Goal: Task Accomplishment & Management: Use online tool/utility

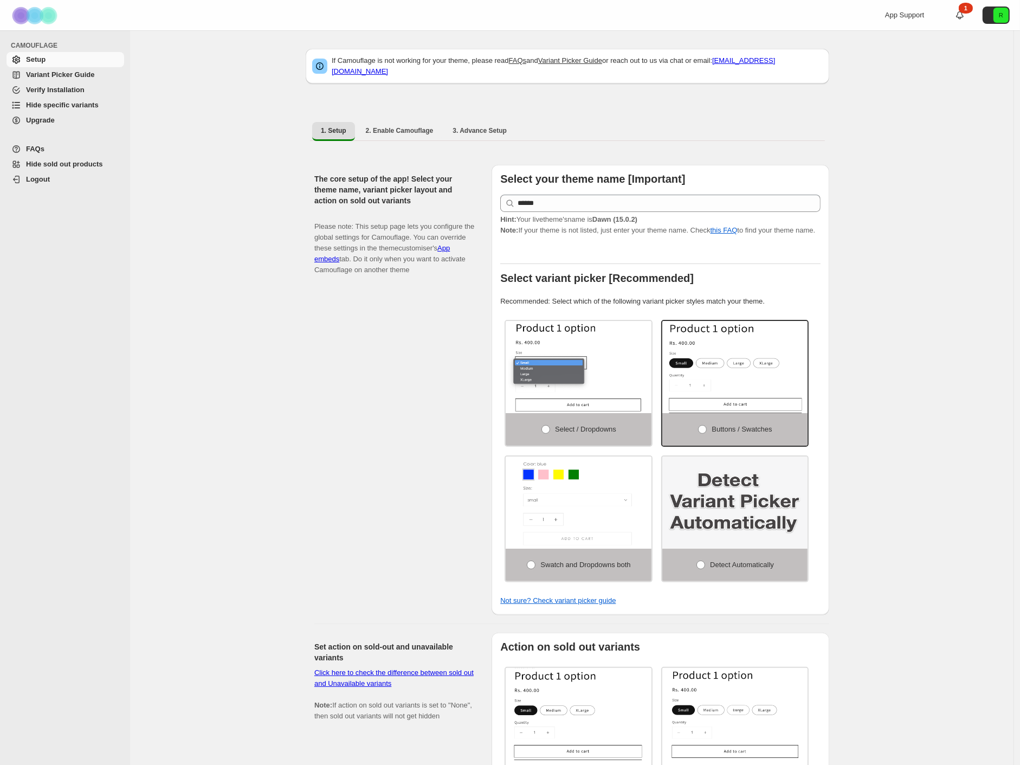
click at [960, 15] on div "App Support 1 R" at bounding box center [949, 15] width 129 height 30
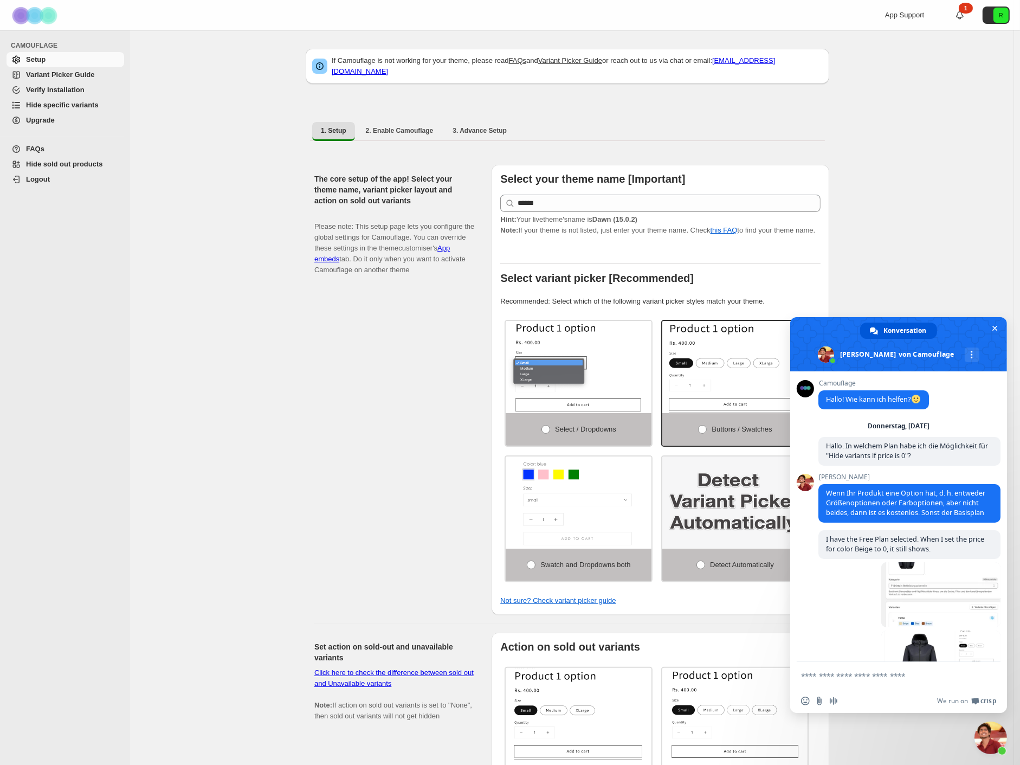
click at [965, 16] on icon at bounding box center [959, 15] width 11 height 11
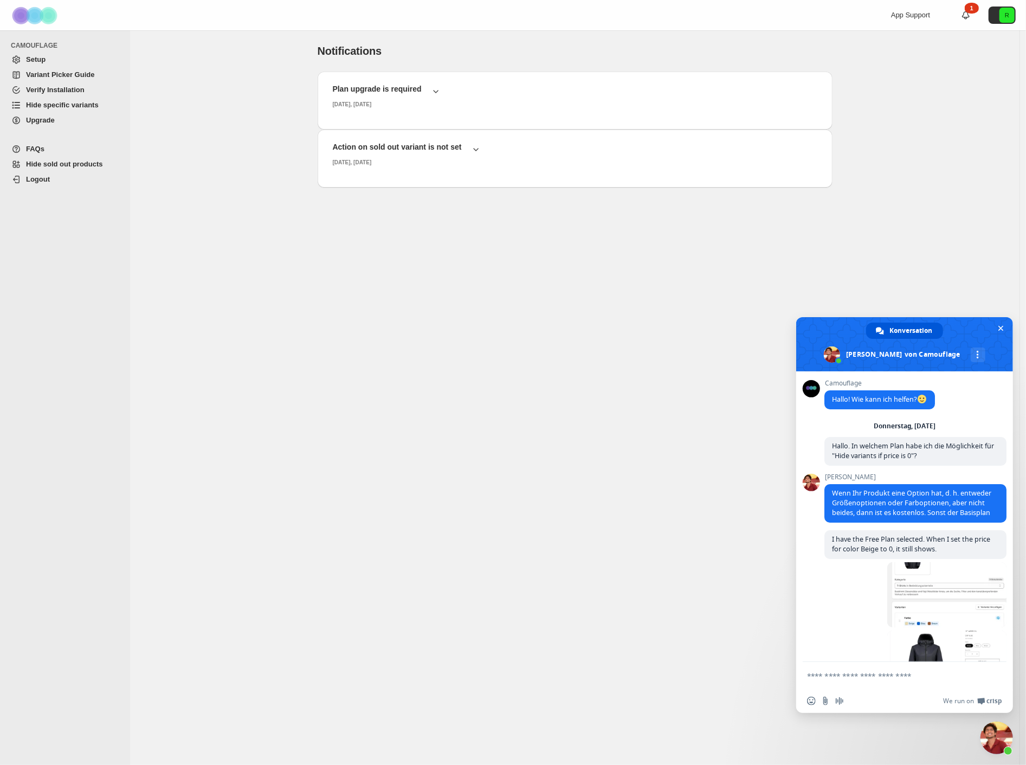
scroll to position [1952, 0]
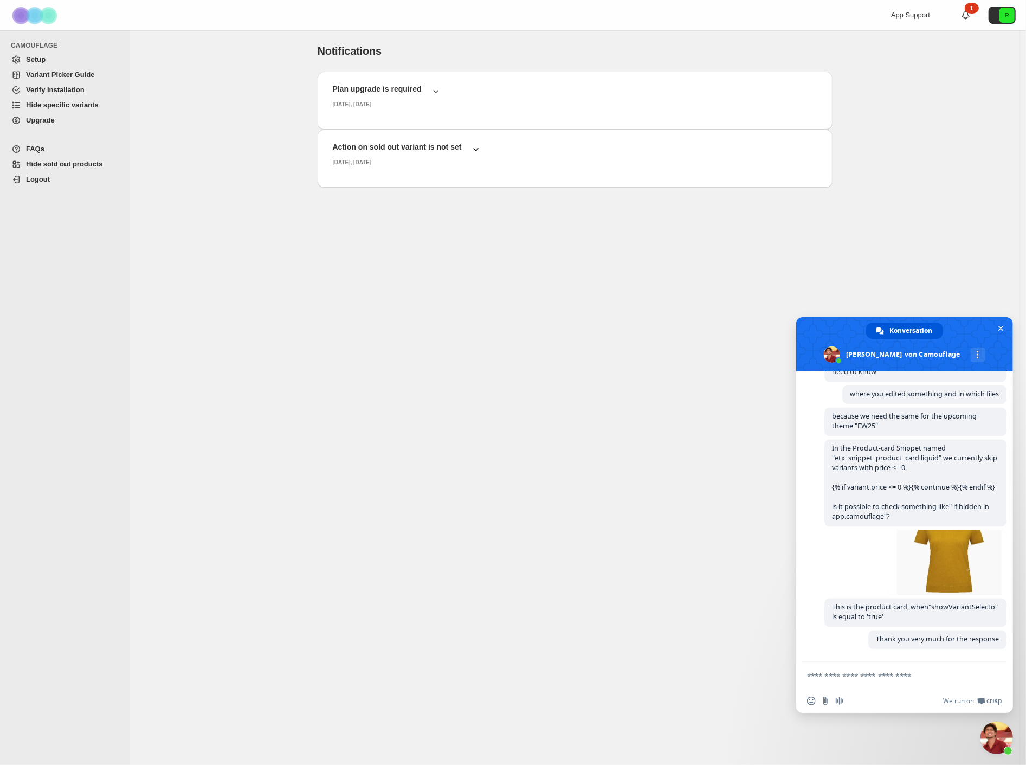
click at [473, 148] on icon "button" at bounding box center [475, 149] width 11 height 11
click at [473, 147] on icon "button" at bounding box center [475, 149] width 11 height 11
click at [442, 91] on button "Plan upgrade is required Thursday, September, 2025" at bounding box center [574, 96] width 497 height 32
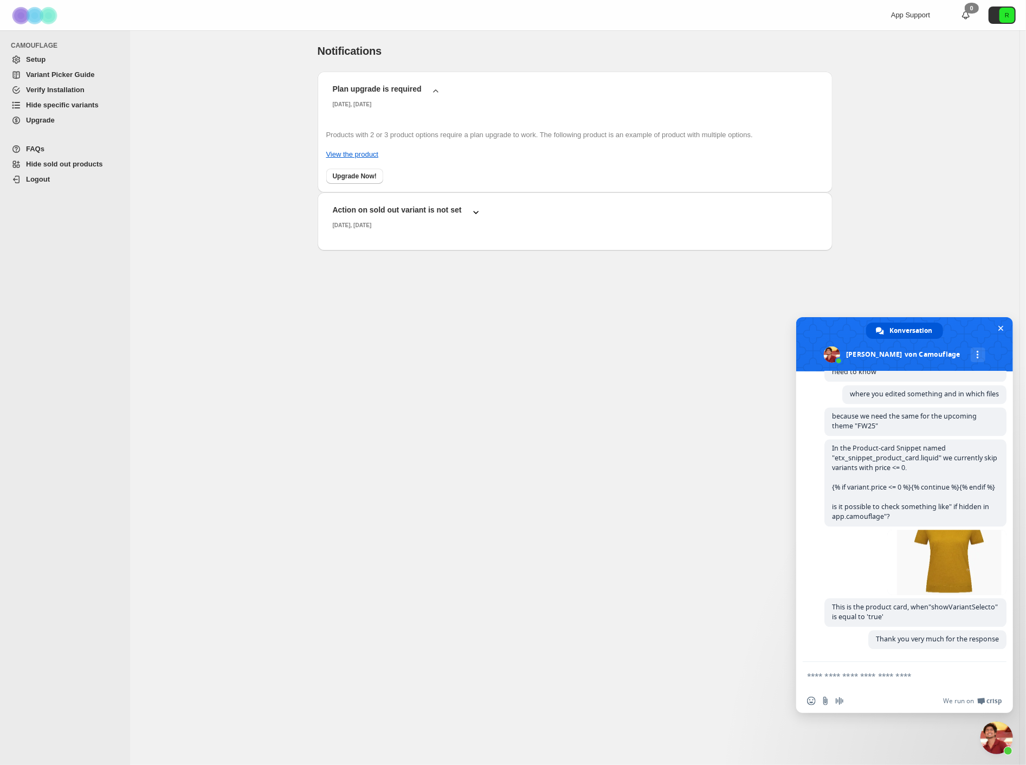
click at [47, 57] on span "Setup" at bounding box center [74, 59] width 96 height 11
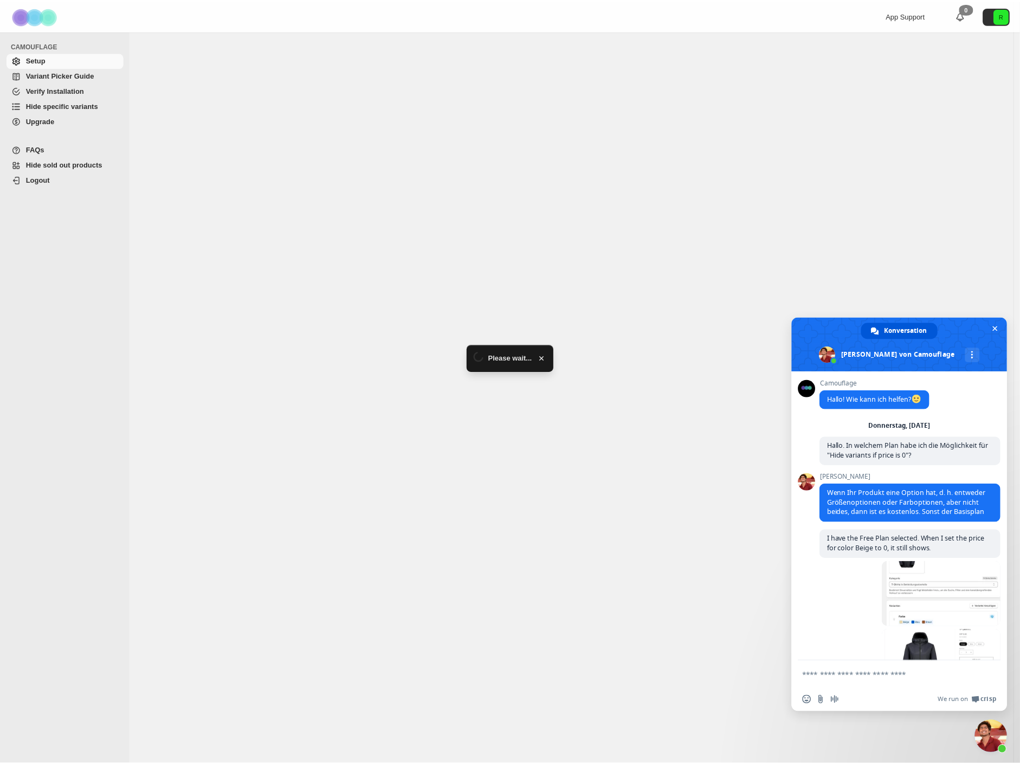
scroll to position [1952, 0]
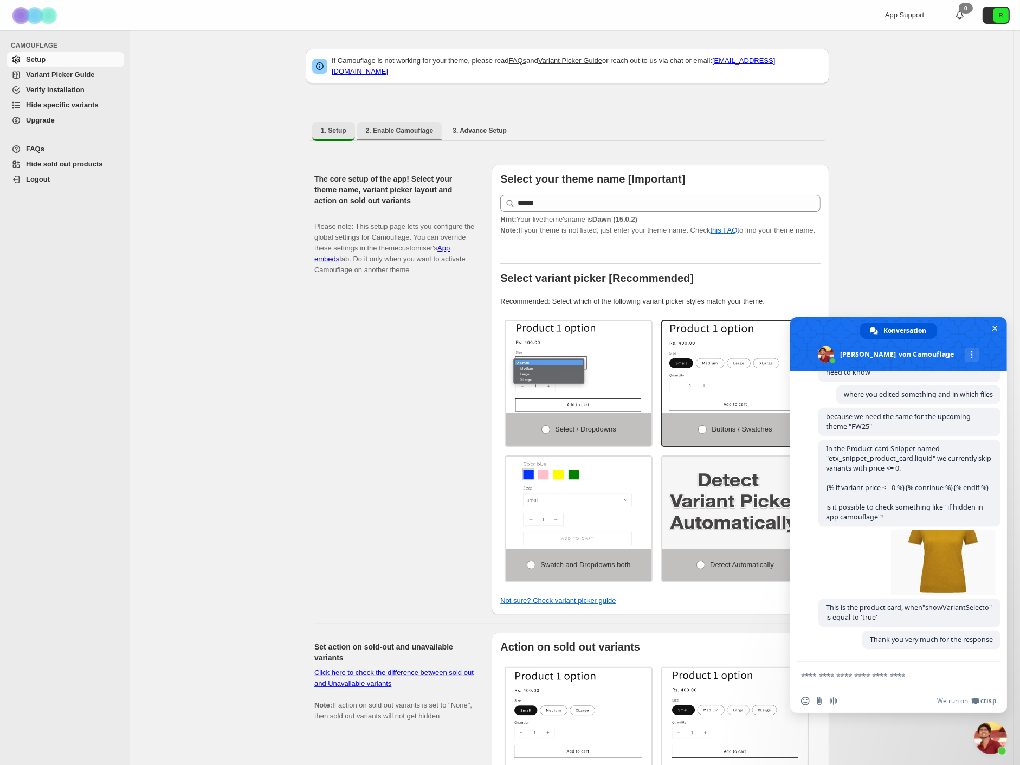
click at [396, 126] on span "2. Enable Camouflage" at bounding box center [400, 130] width 68 height 9
select select "**********"
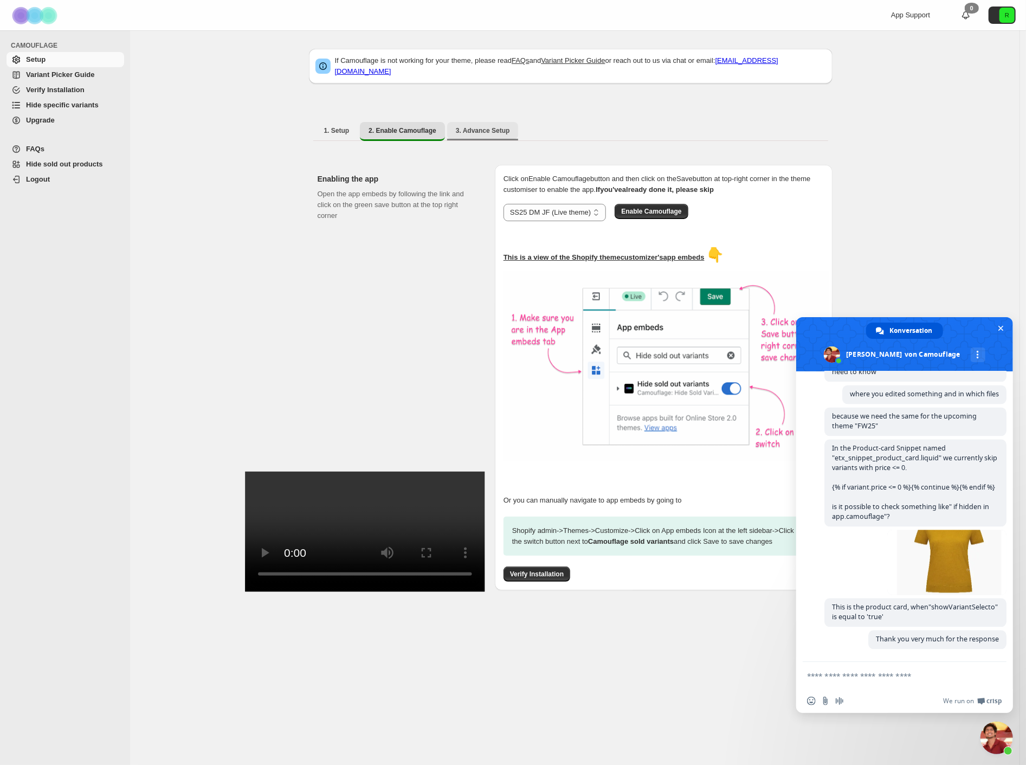
click at [486, 126] on span "3. Advance Setup" at bounding box center [483, 130] width 54 height 9
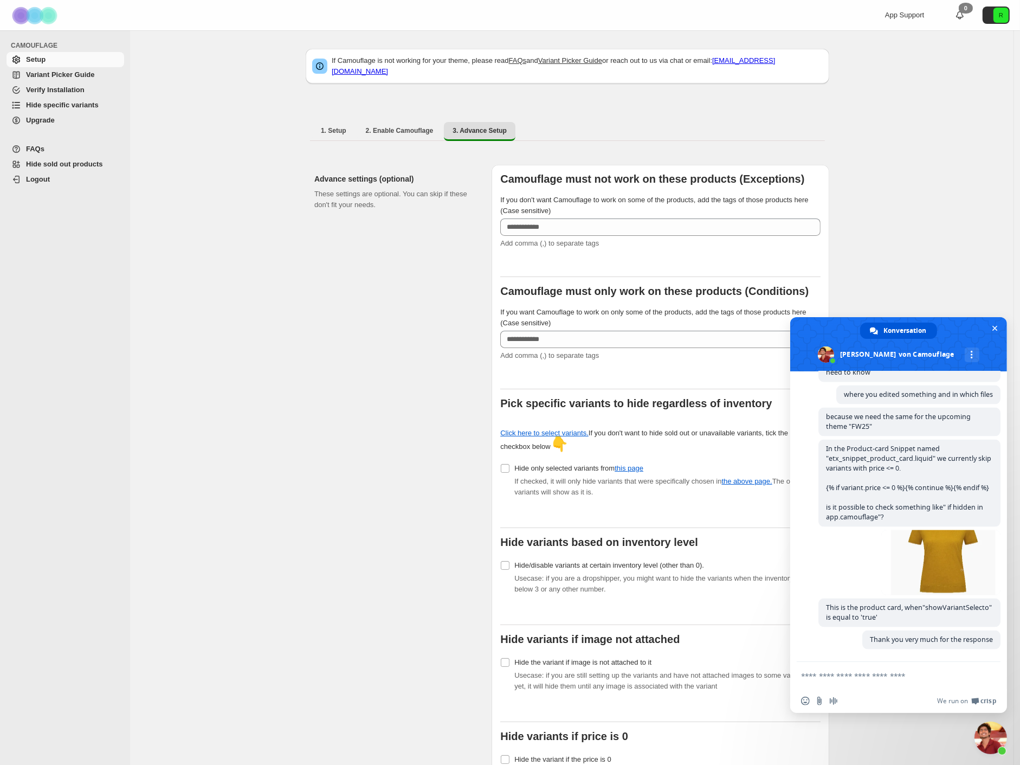
click at [52, 101] on span "Hide specific variants" at bounding box center [62, 105] width 73 height 8
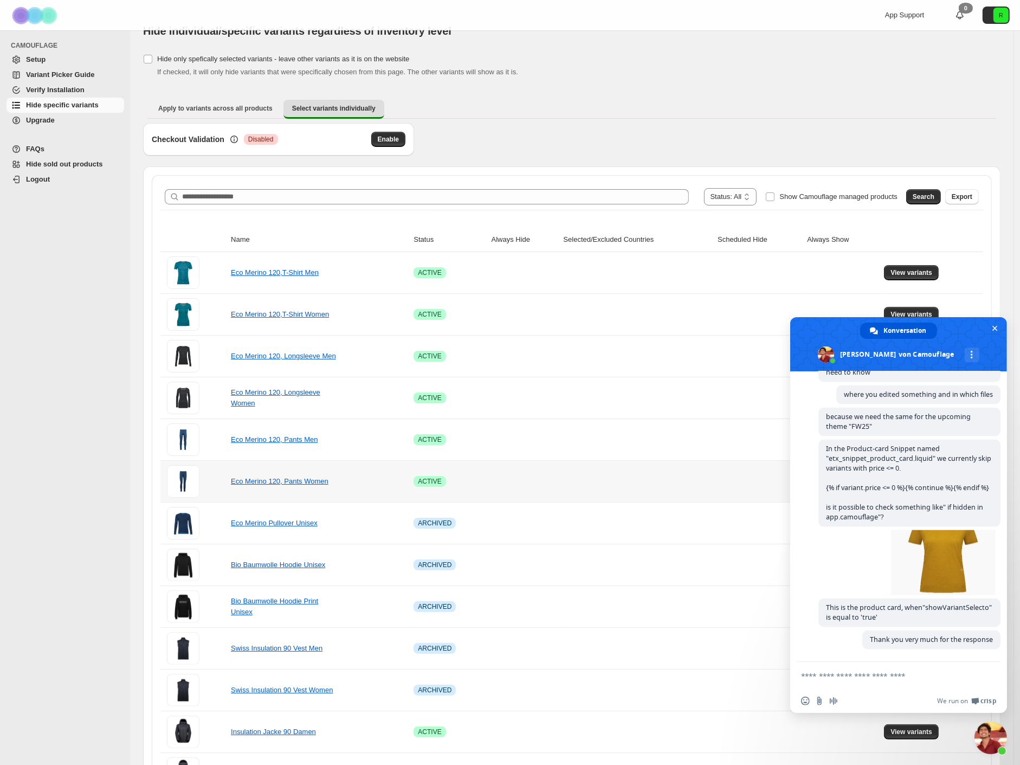
scroll to position [391, 0]
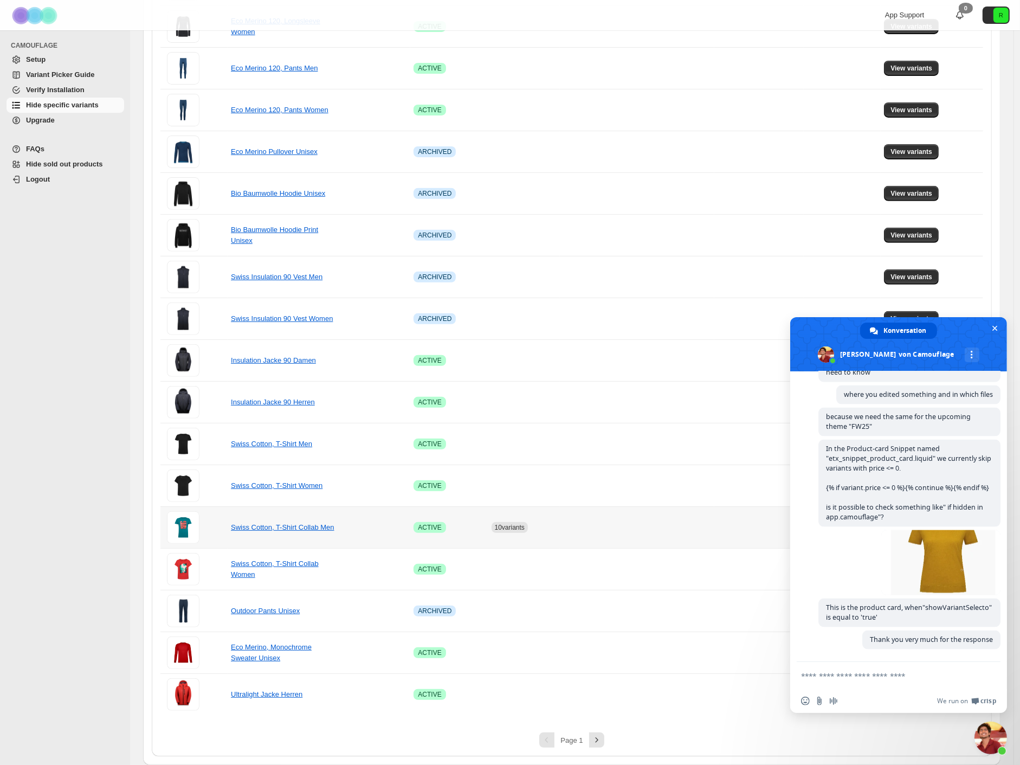
click at [515, 527] on span "10 variants" at bounding box center [510, 527] width 30 height 8
click at [296, 530] on link "Swiss Cotton, T-Shirt Collab Men" at bounding box center [283, 527] width 104 height 8
click at [993, 326] on span "Chat schließen" at bounding box center [994, 328] width 5 height 5
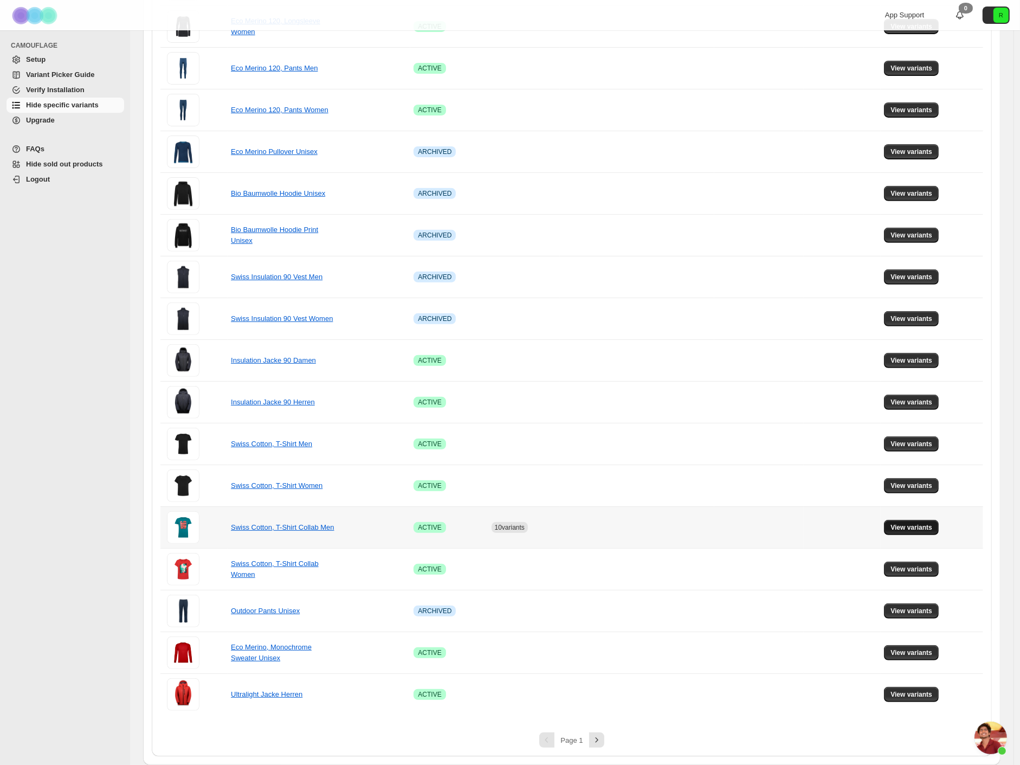
click at [911, 528] on span "View variants" at bounding box center [911, 527] width 42 height 9
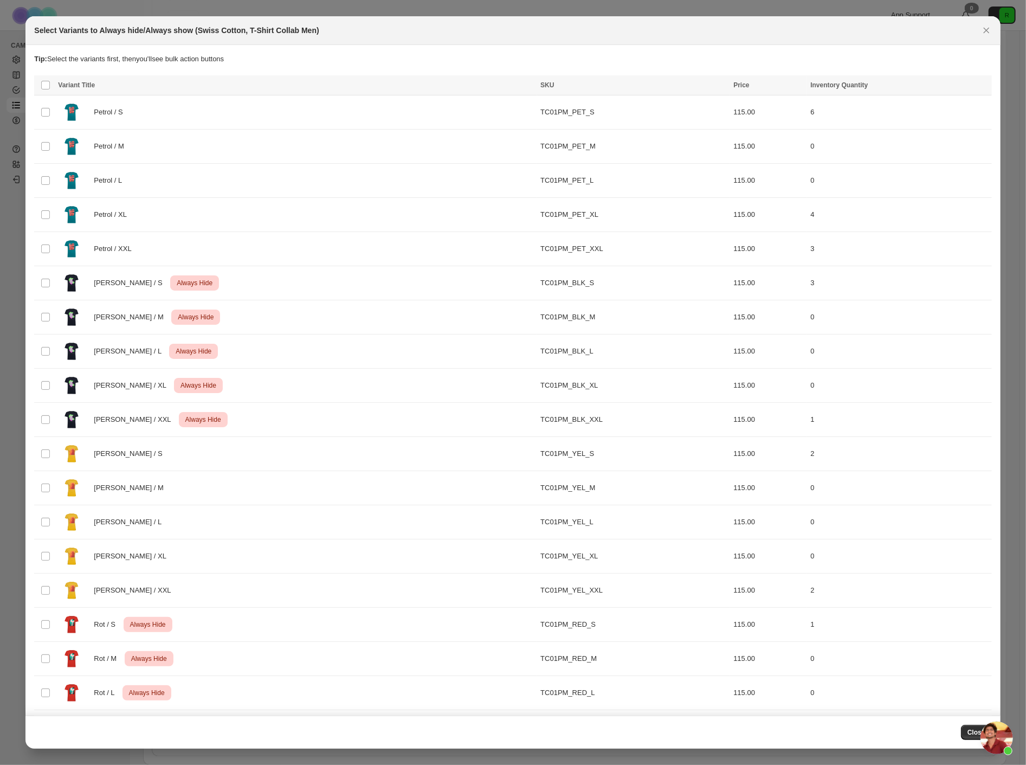
click at [416, 9] on div at bounding box center [513, 382] width 1026 height 765
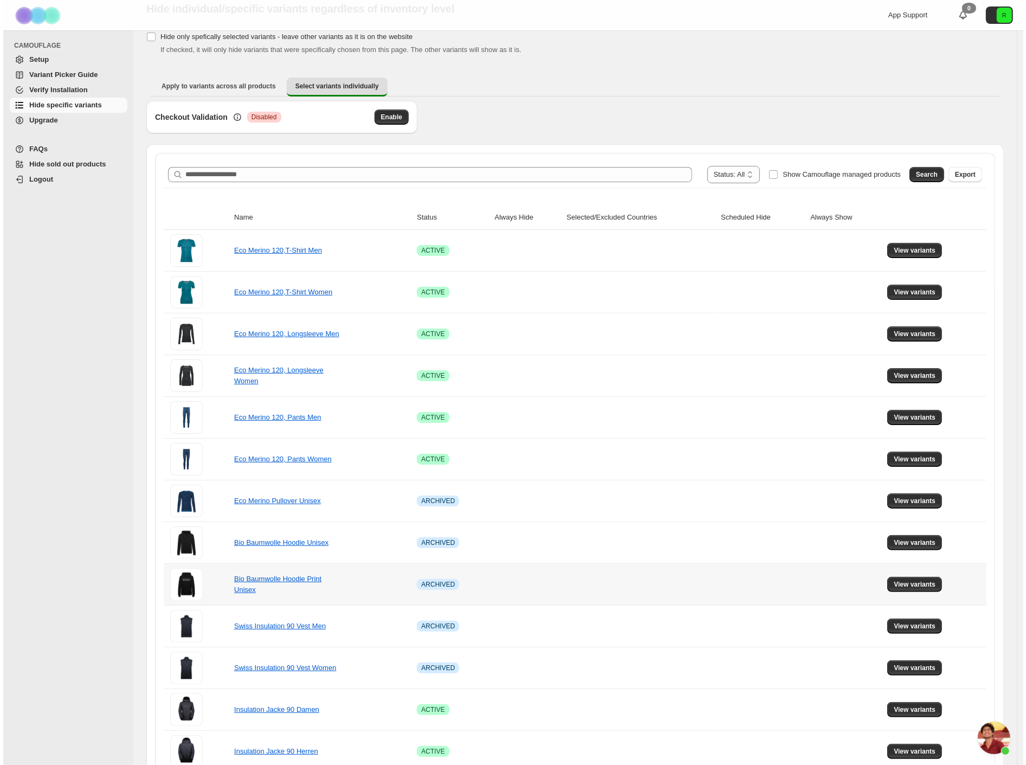
scroll to position [0, 0]
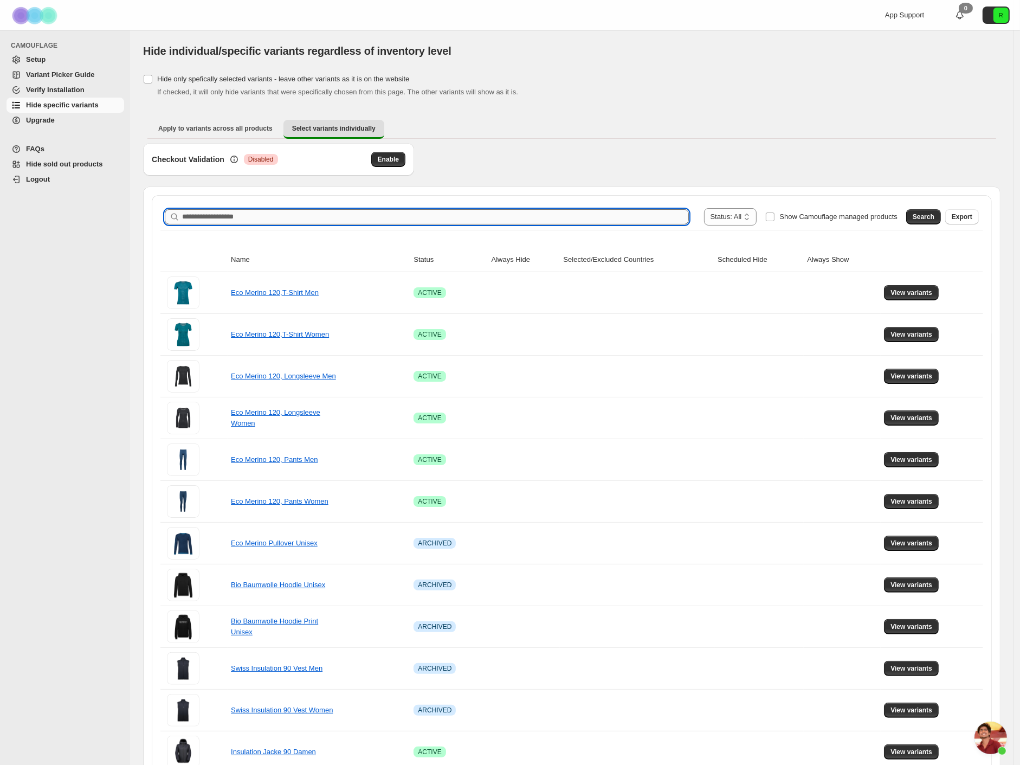
click at [380, 220] on input "Search product name" at bounding box center [435, 216] width 507 height 15
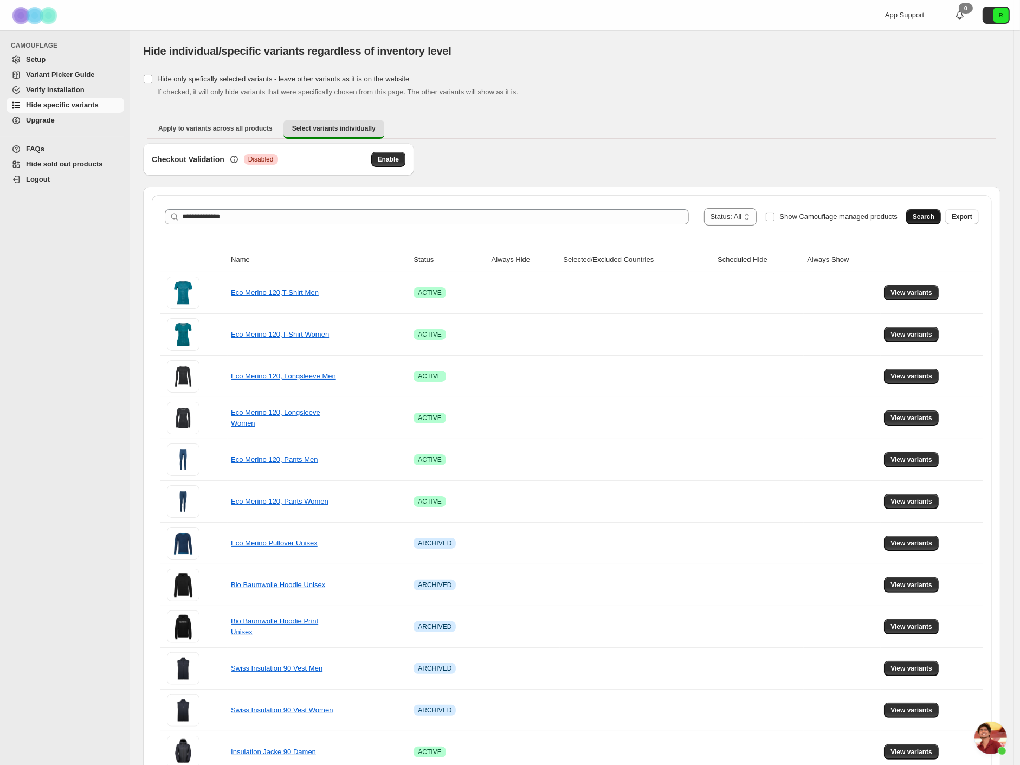
click at [929, 209] on button "Search" at bounding box center [923, 216] width 35 height 15
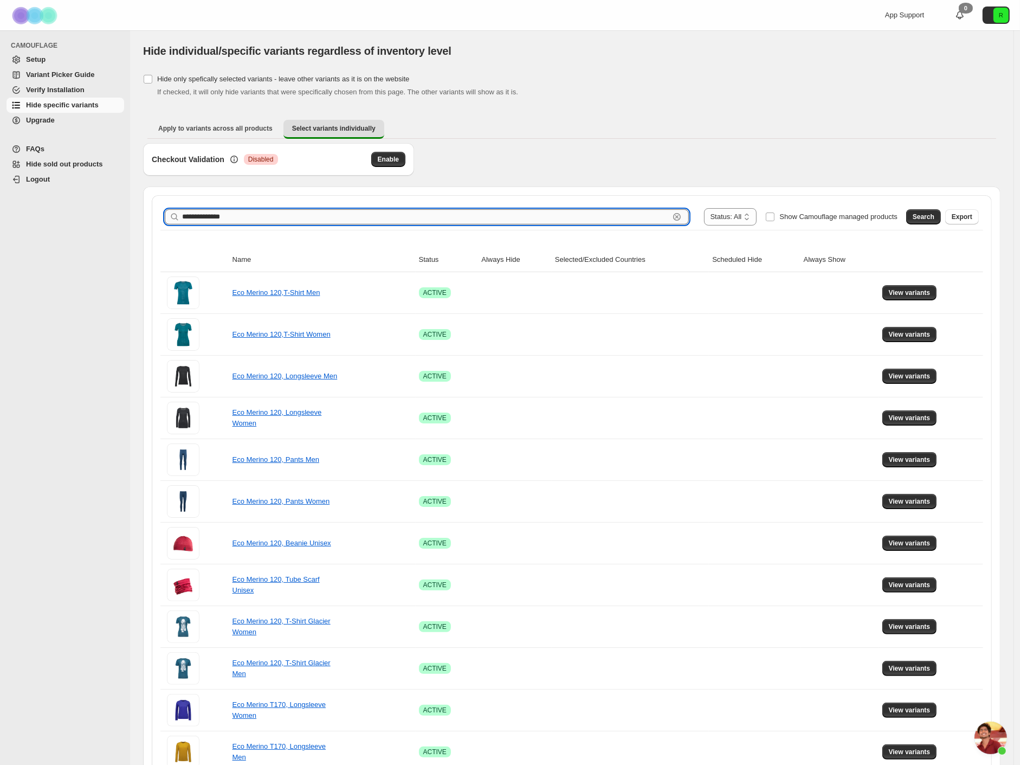
click at [375, 213] on input "**********" at bounding box center [425, 216] width 487 height 15
type input "**********"
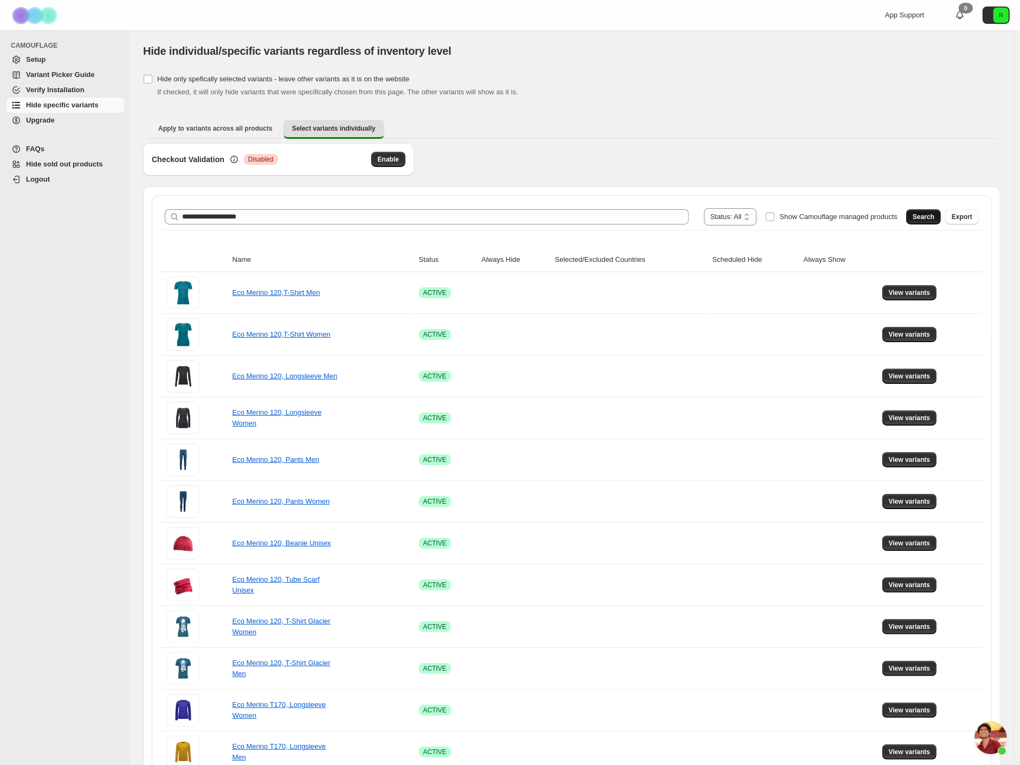
click at [933, 215] on span "Search" at bounding box center [924, 216] width 22 height 9
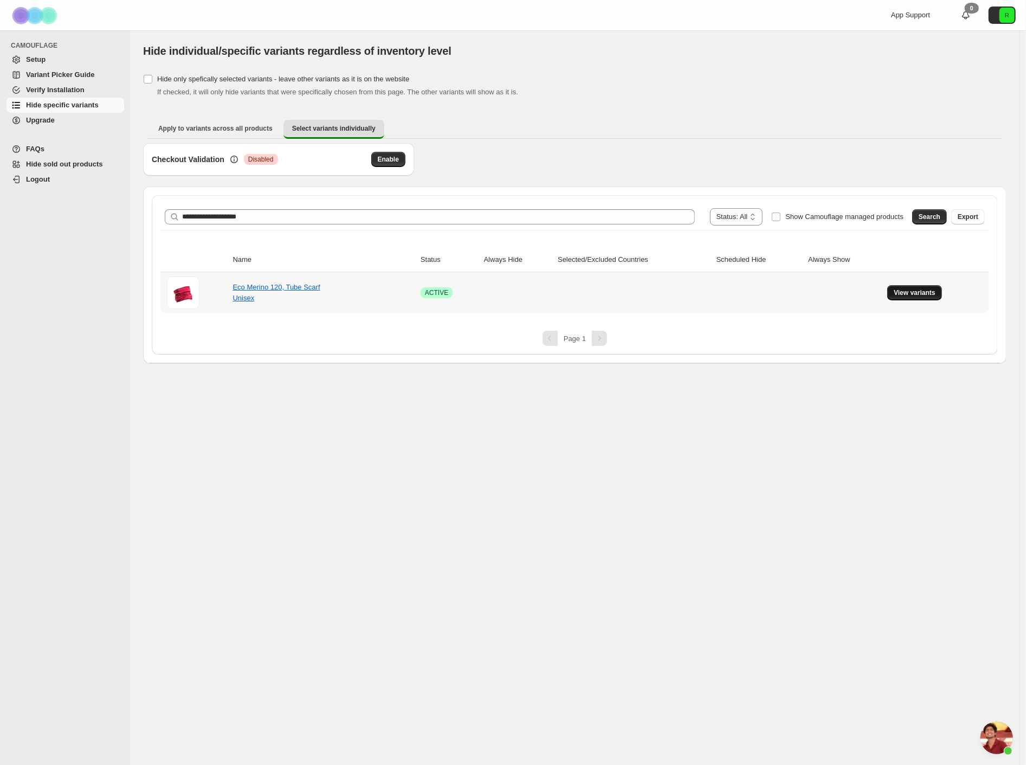
click at [920, 293] on span "View variants" at bounding box center [915, 292] width 42 height 9
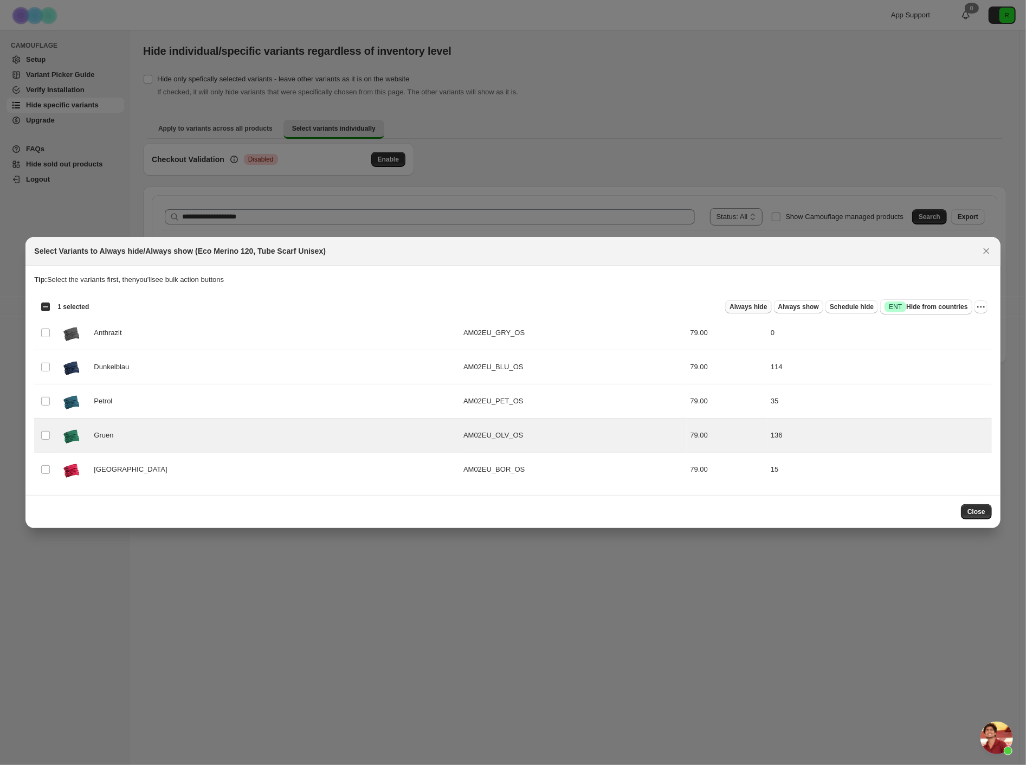
click at [749, 309] on span "Always hide" at bounding box center [747, 306] width 37 height 9
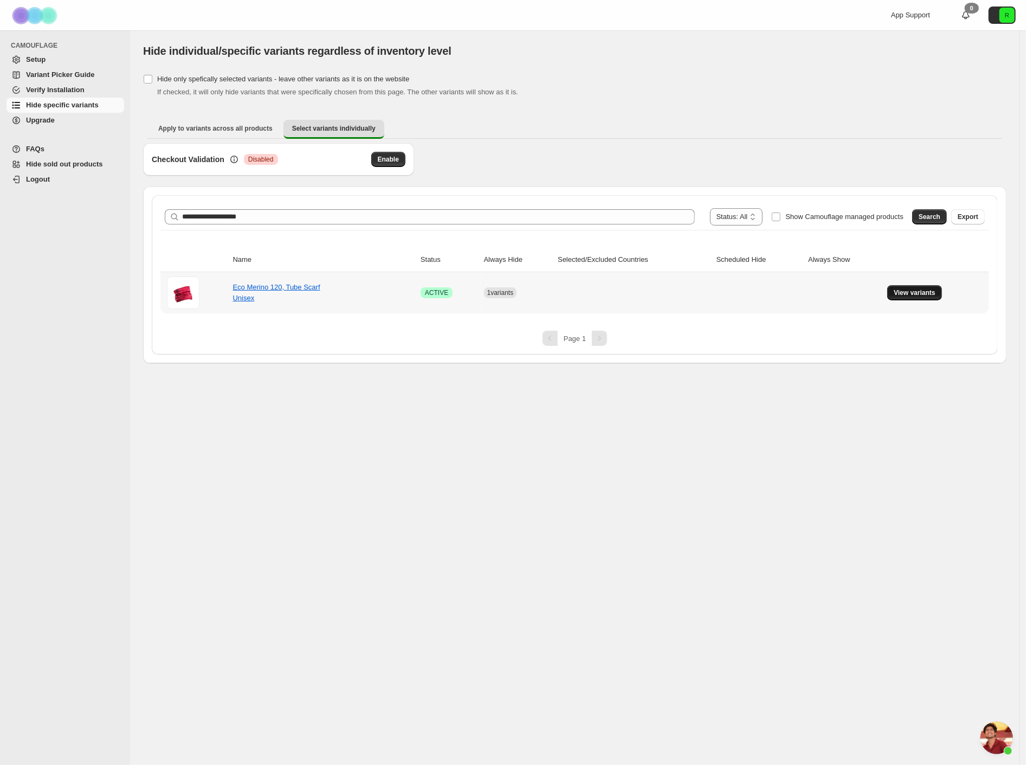
click at [903, 295] on span "View variants" at bounding box center [915, 292] width 42 height 9
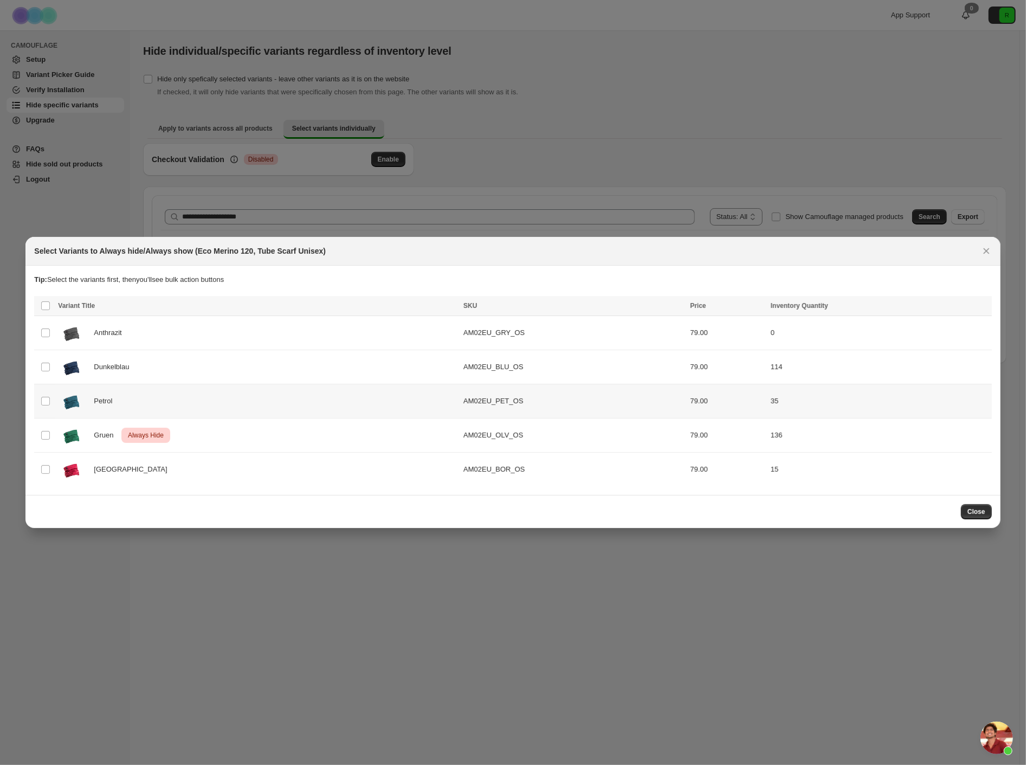
drag, startPoint x: 903, startPoint y: 295, endPoint x: 852, endPoint y: 424, distance: 139.2
click at [861, 424] on div "**********" at bounding box center [513, 382] width 1026 height 765
click at [185, 438] on div "Gruen Critical Always Hide" at bounding box center [257, 435] width 399 height 27
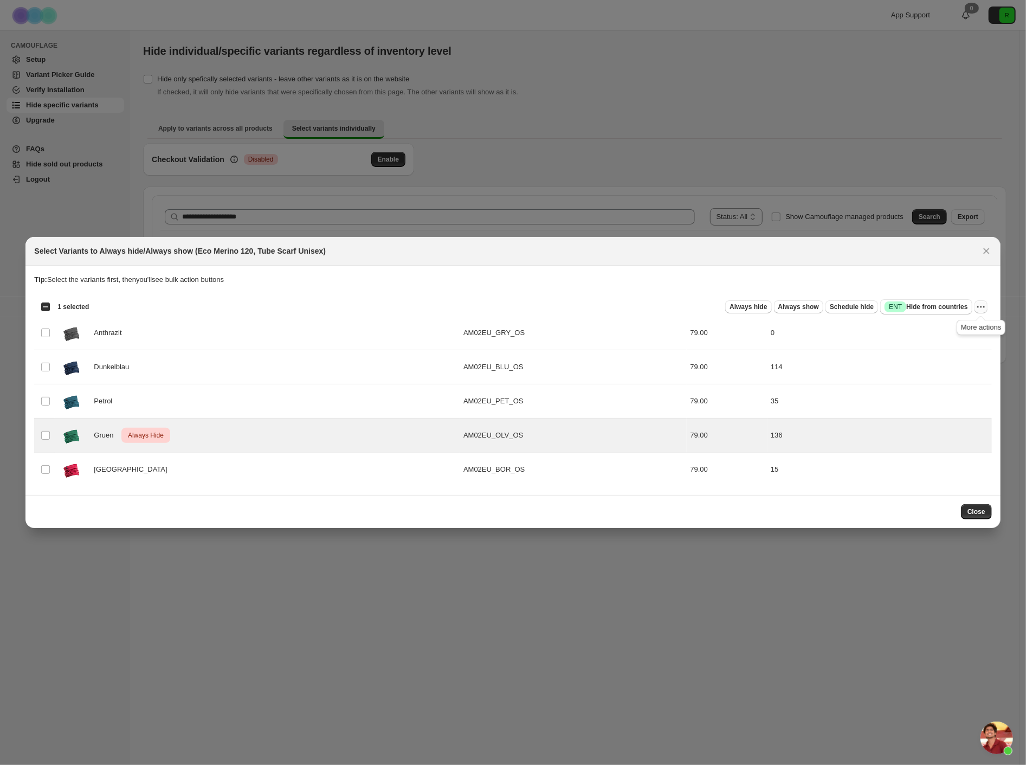
click at [981, 309] on icon "More actions" at bounding box center [980, 306] width 11 height 11
click at [945, 332] on span "Undo always hide" at bounding box center [930, 328] width 56 height 8
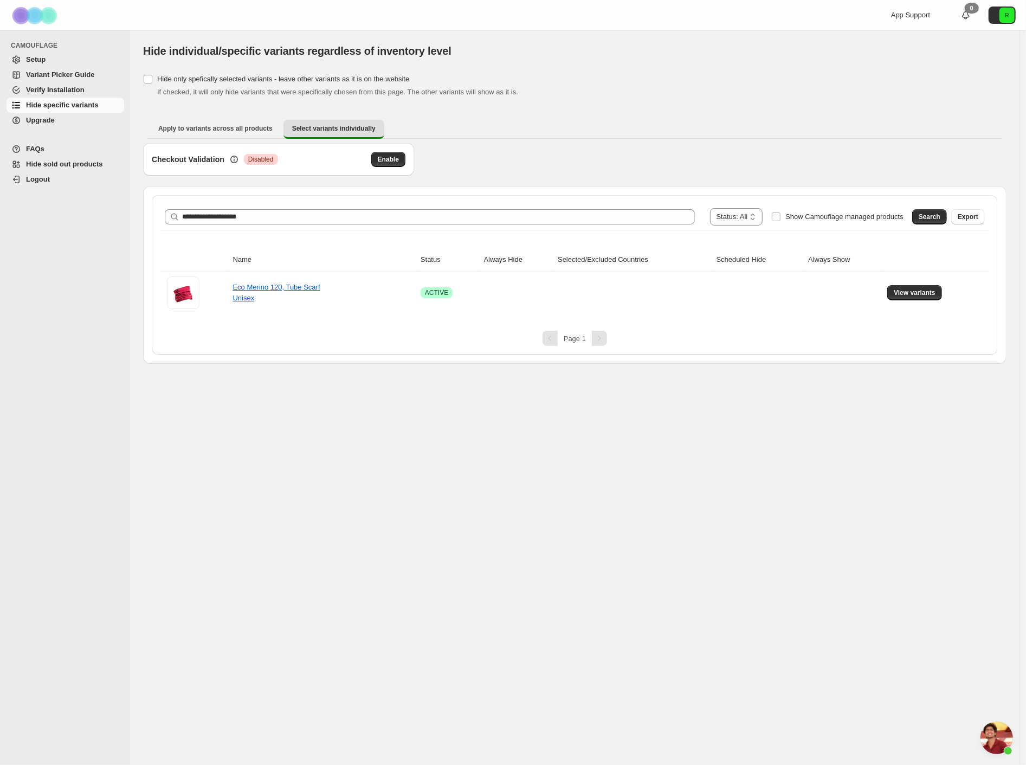
click at [878, 459] on div "**********" at bounding box center [574, 397] width 889 height 734
click at [924, 290] on span "View variants" at bounding box center [915, 292] width 42 height 9
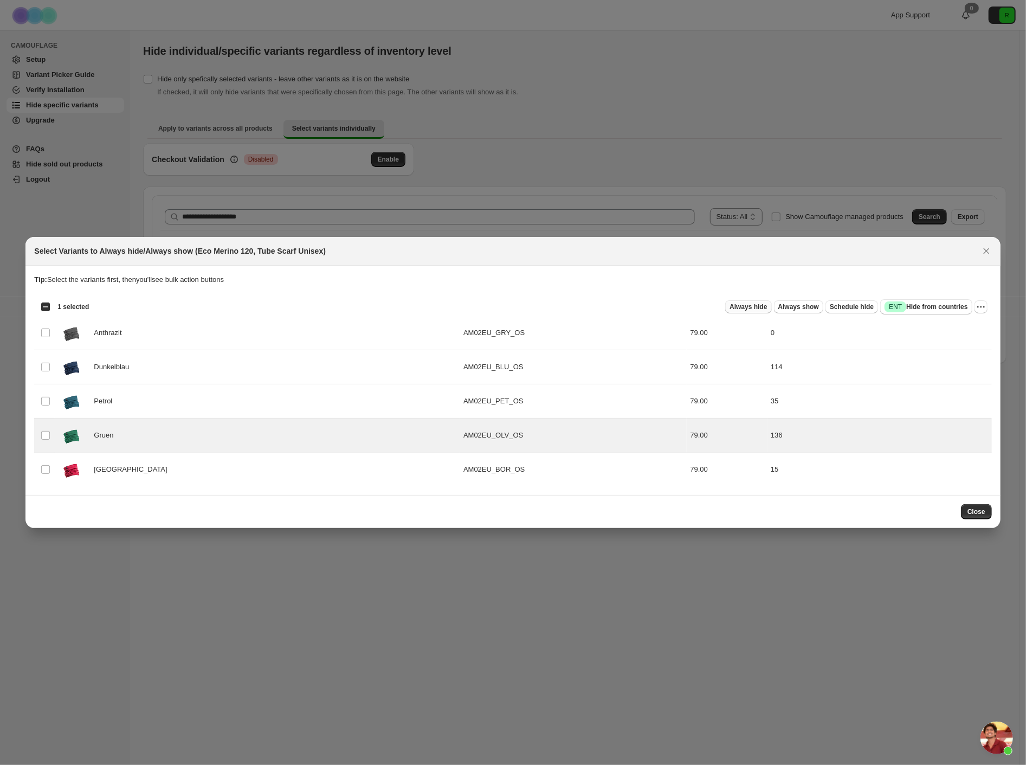
click at [757, 306] on span "Always hide" at bounding box center [747, 306] width 37 height 9
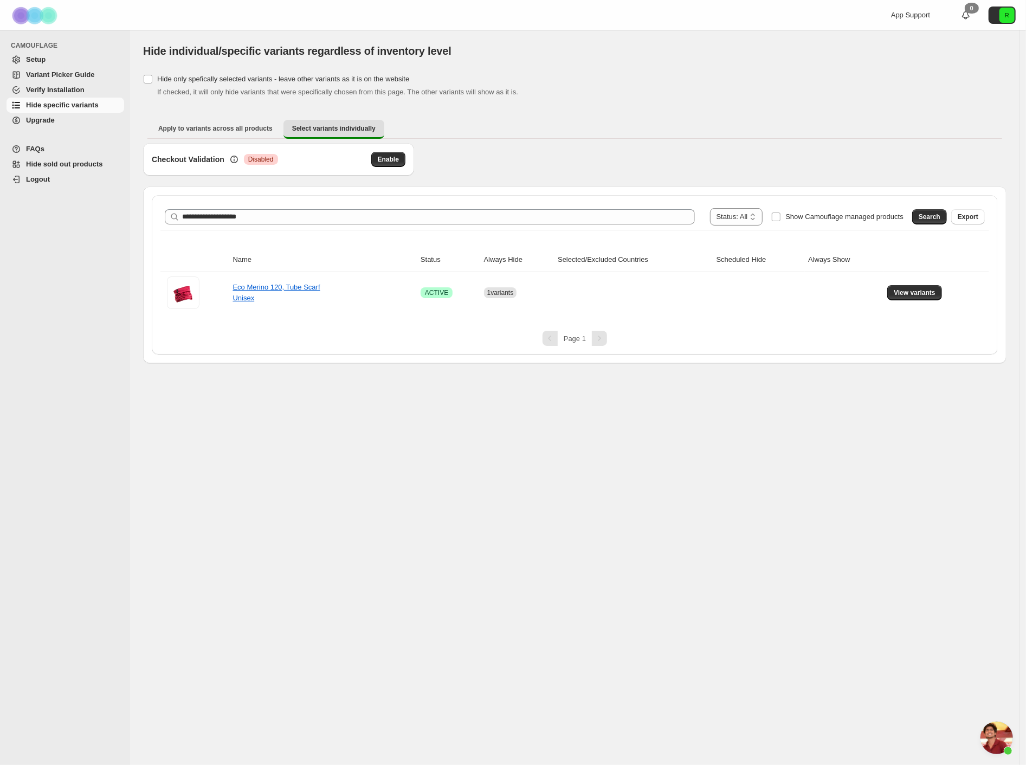
scroll to position [1942, 0]
